Goal: Navigation & Orientation: Find specific page/section

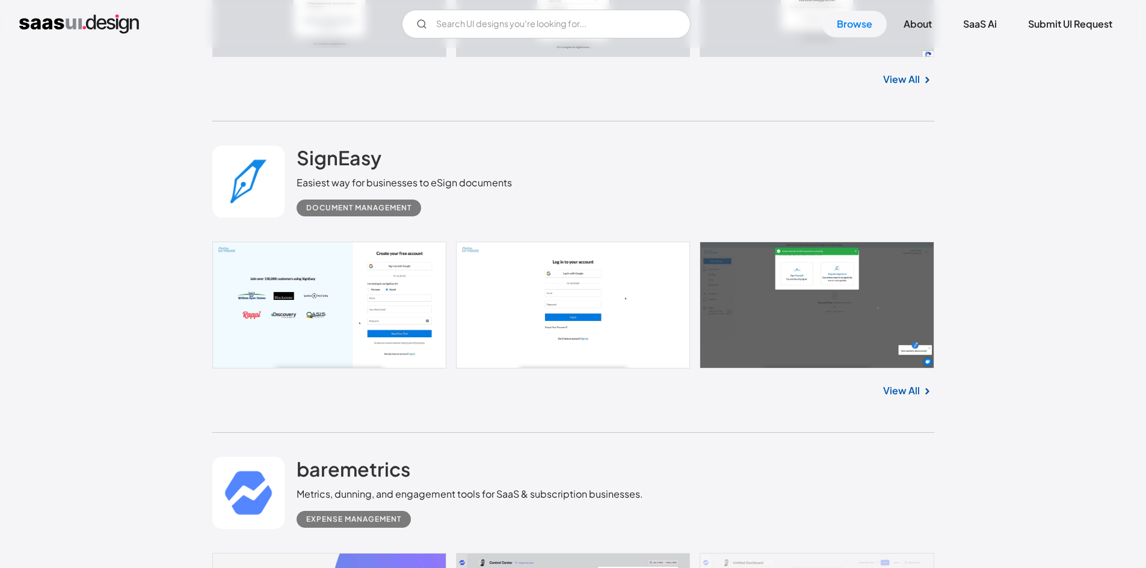
scroll to position [3668, 0]
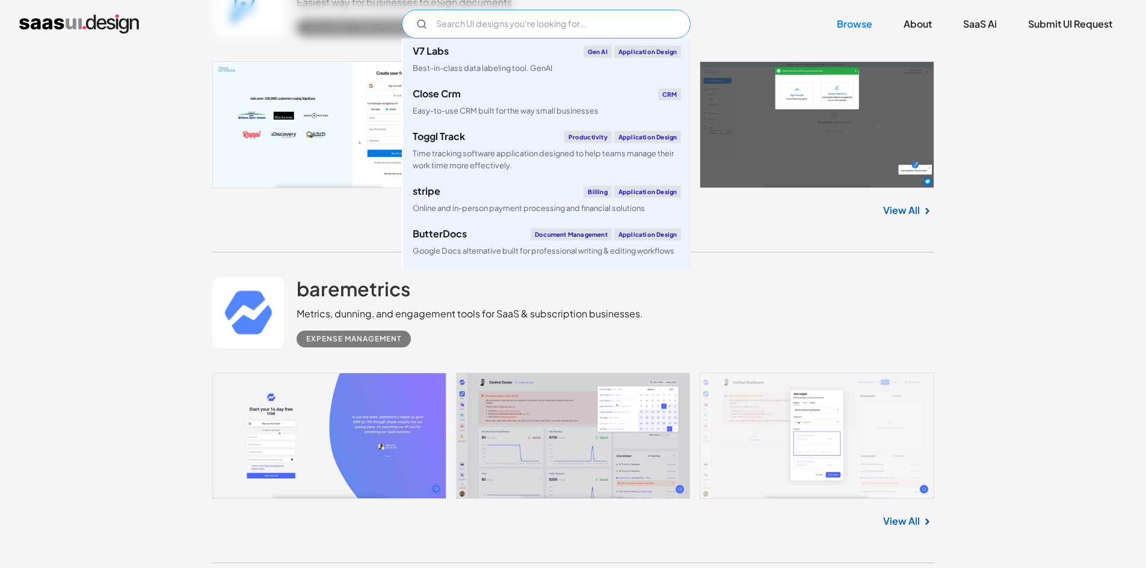
click at [524, 27] on input "Email Form" at bounding box center [546, 24] width 289 height 29
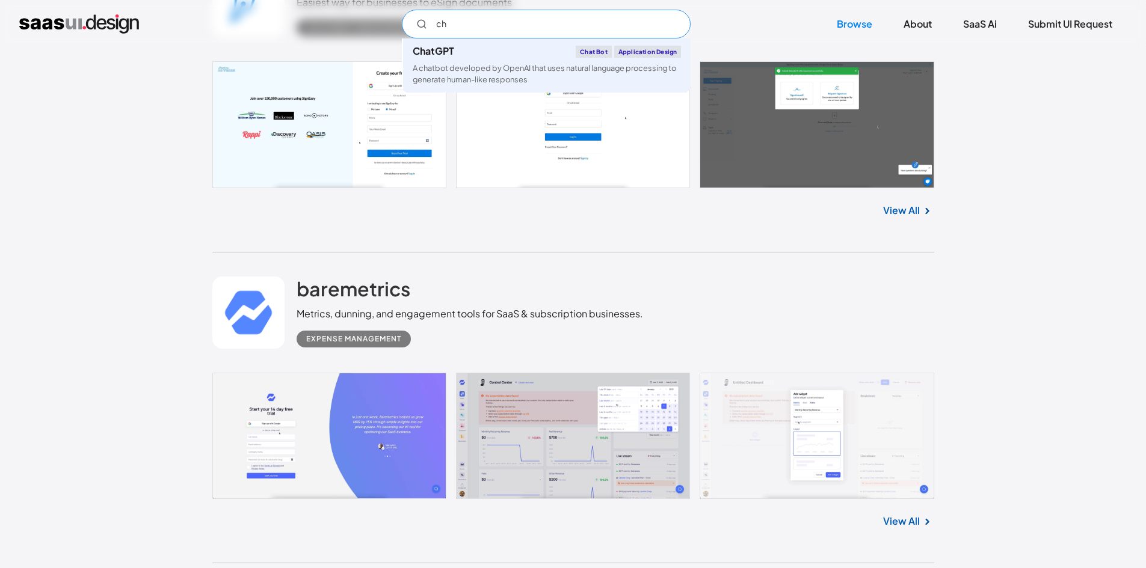
type input "c"
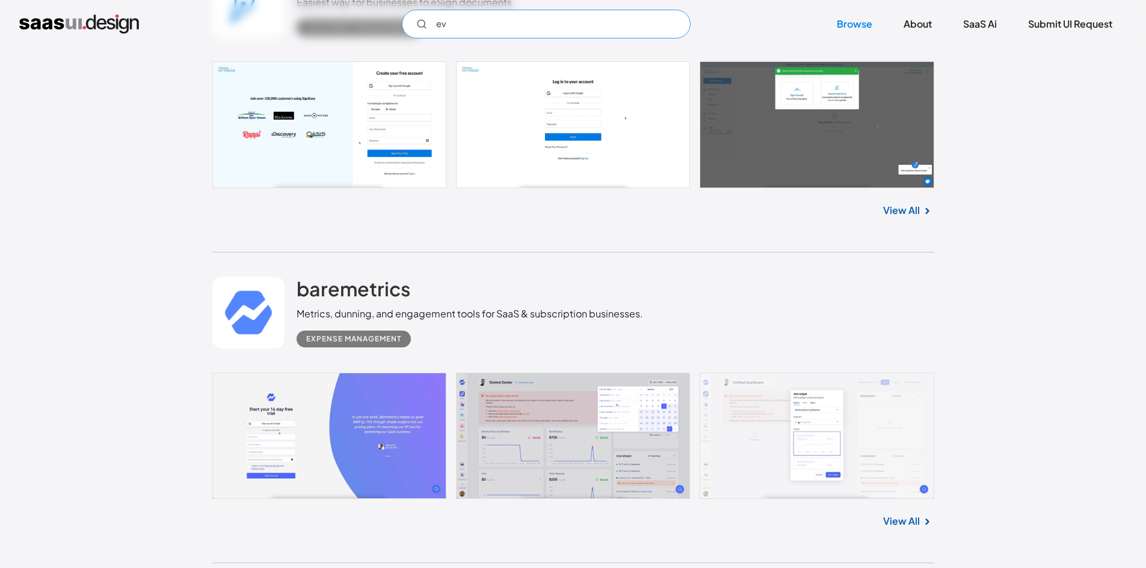
type input "e"
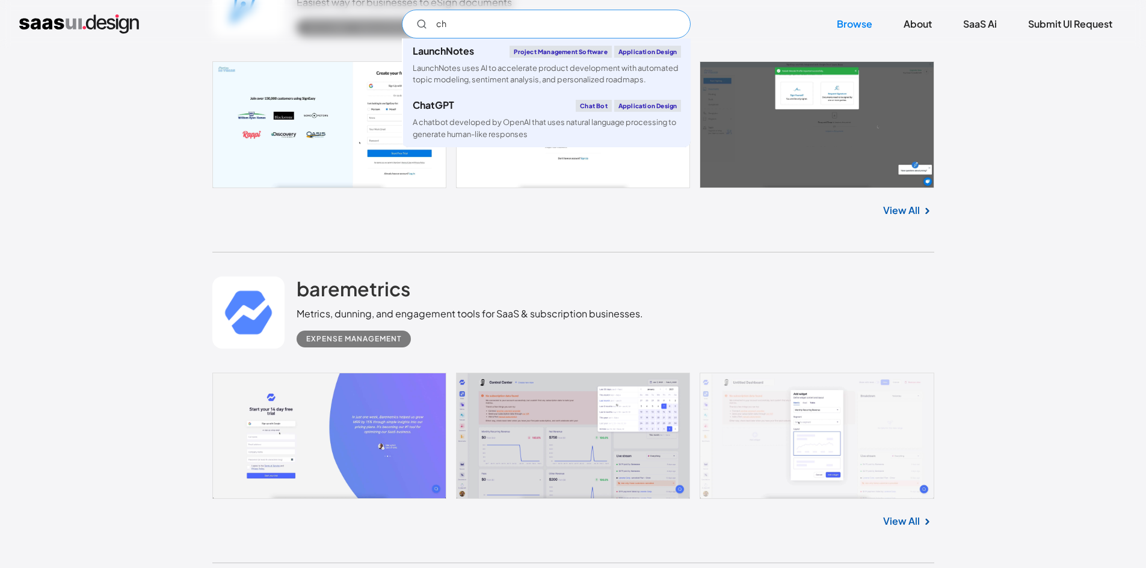
type input "c"
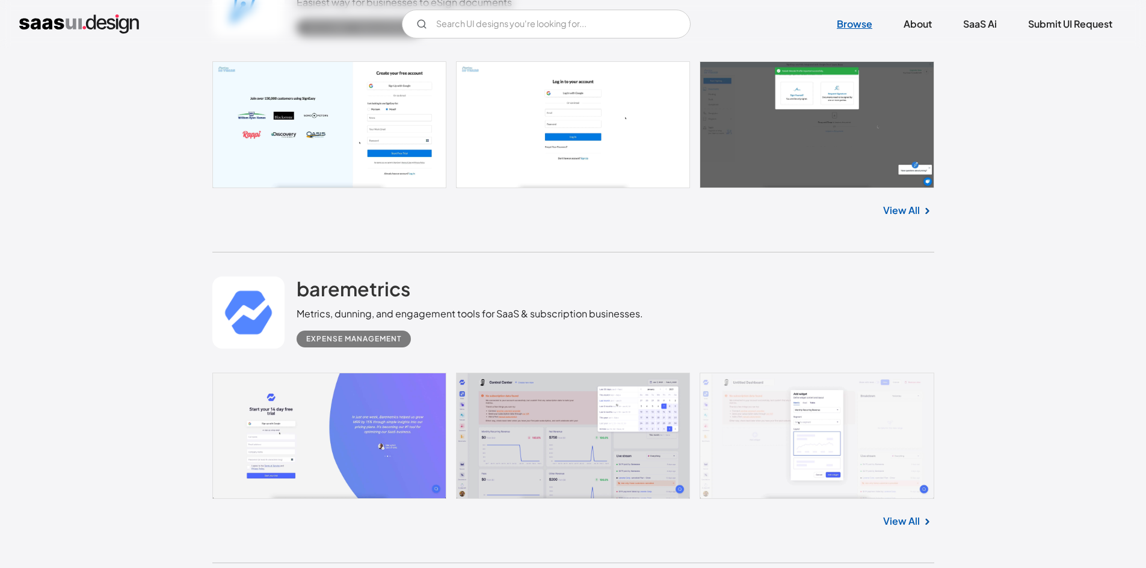
click at [852, 22] on link "Browse" at bounding box center [854, 24] width 64 height 26
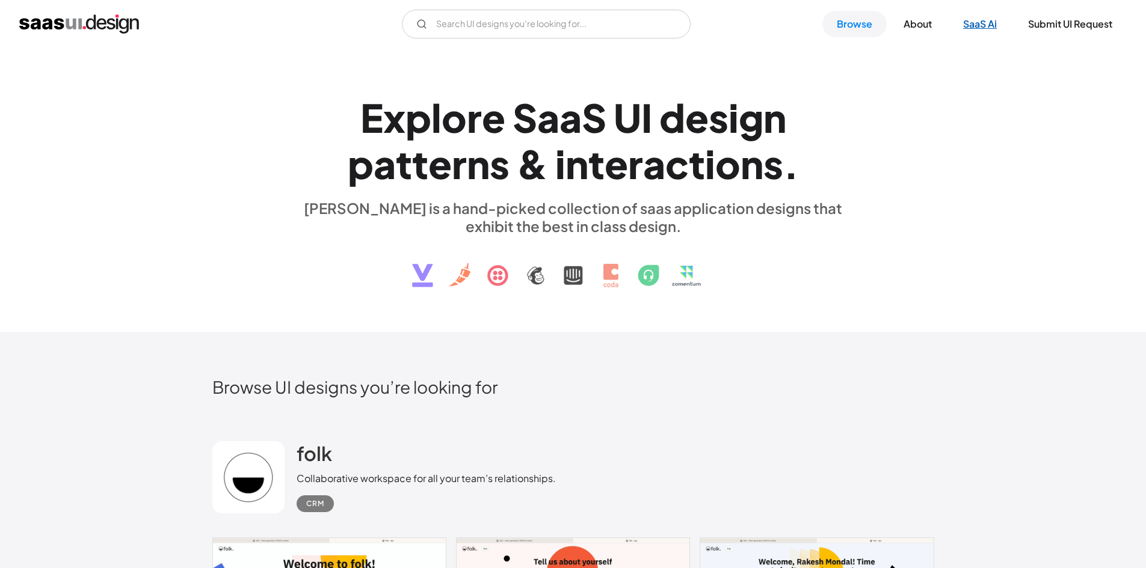
click at [978, 27] on link "SaaS Ai" at bounding box center [979, 24] width 63 height 26
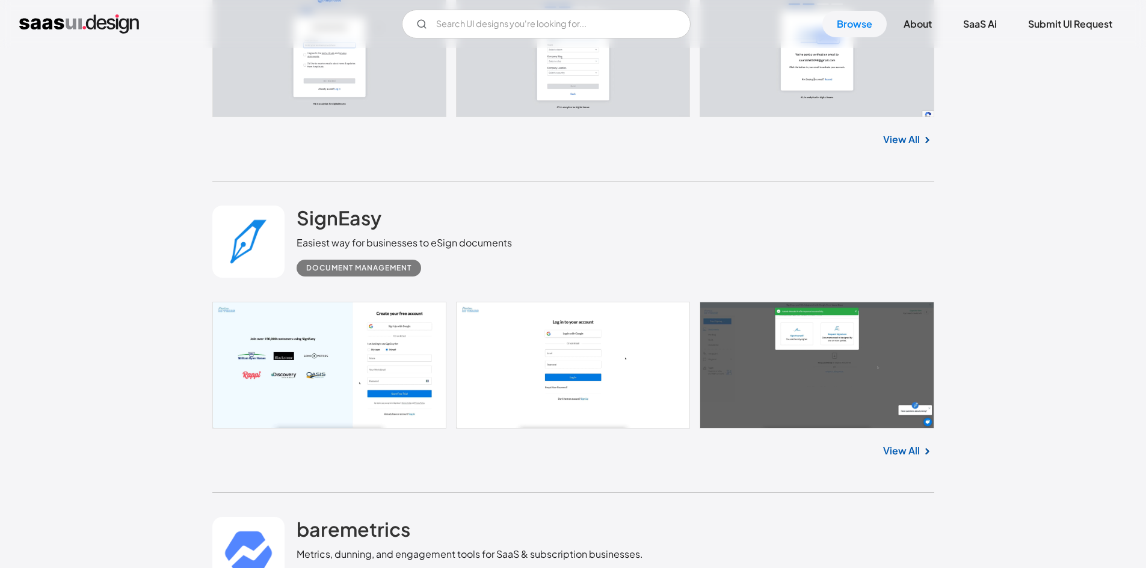
scroll to position [3668, 0]
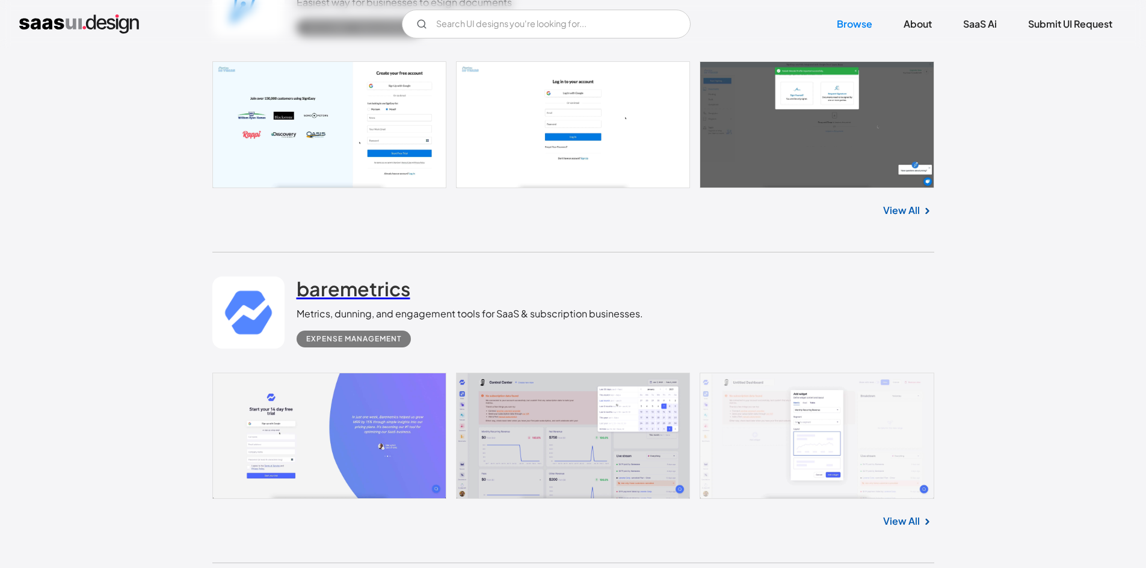
click at [376, 290] on h2 "baremetrics" at bounding box center [353, 289] width 114 height 24
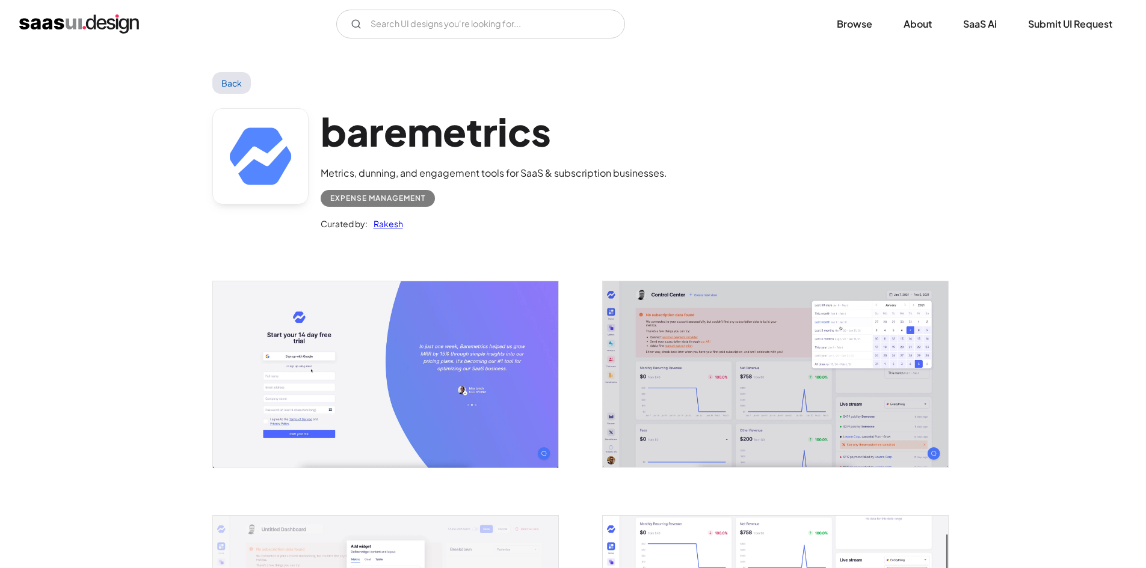
click at [413, 337] on img "open lightbox" at bounding box center [385, 374] width 345 height 186
